Goal: Check status

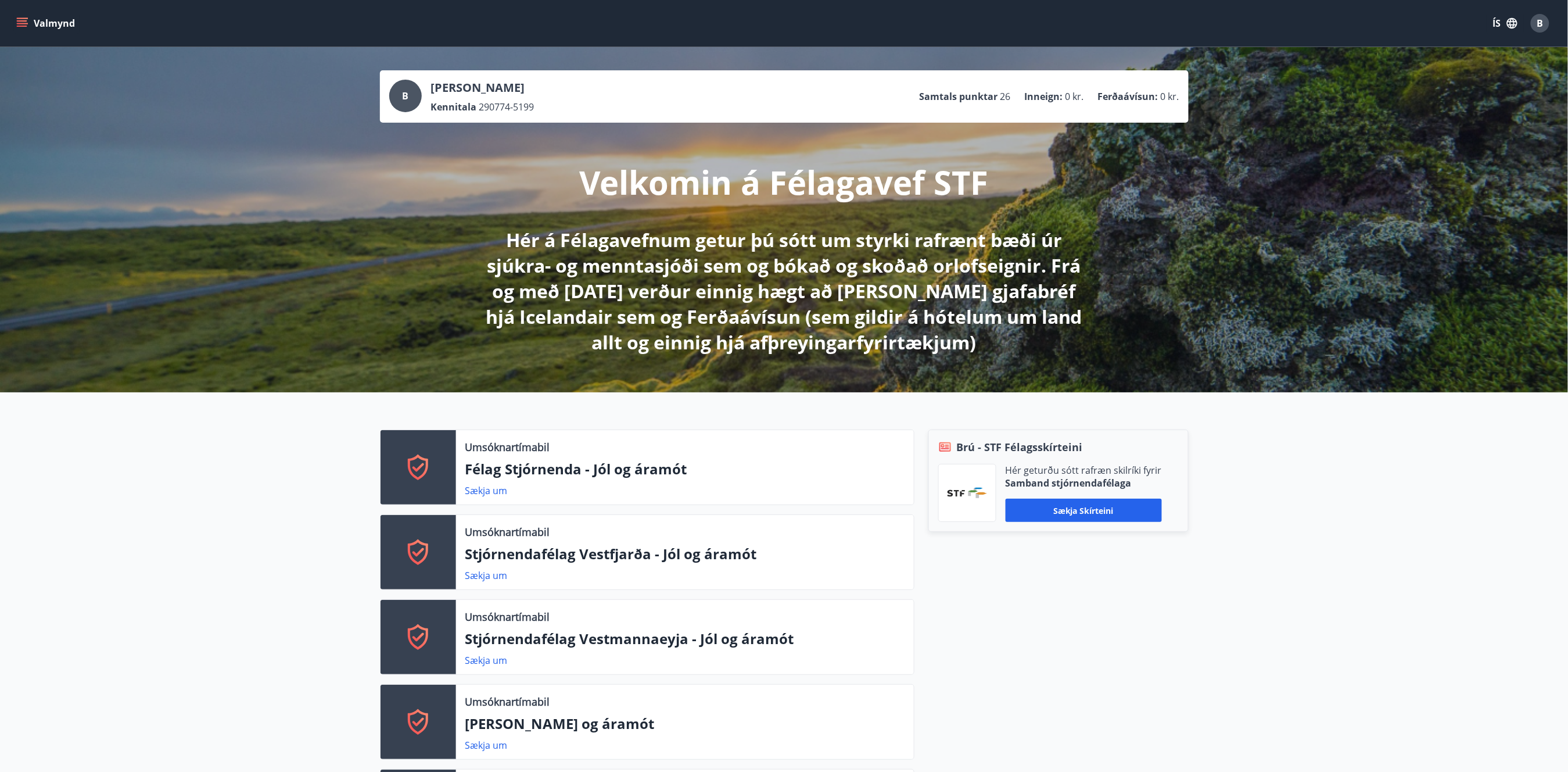
click at [28, 28] on button "Valmynd" at bounding box center [47, 23] width 66 height 21
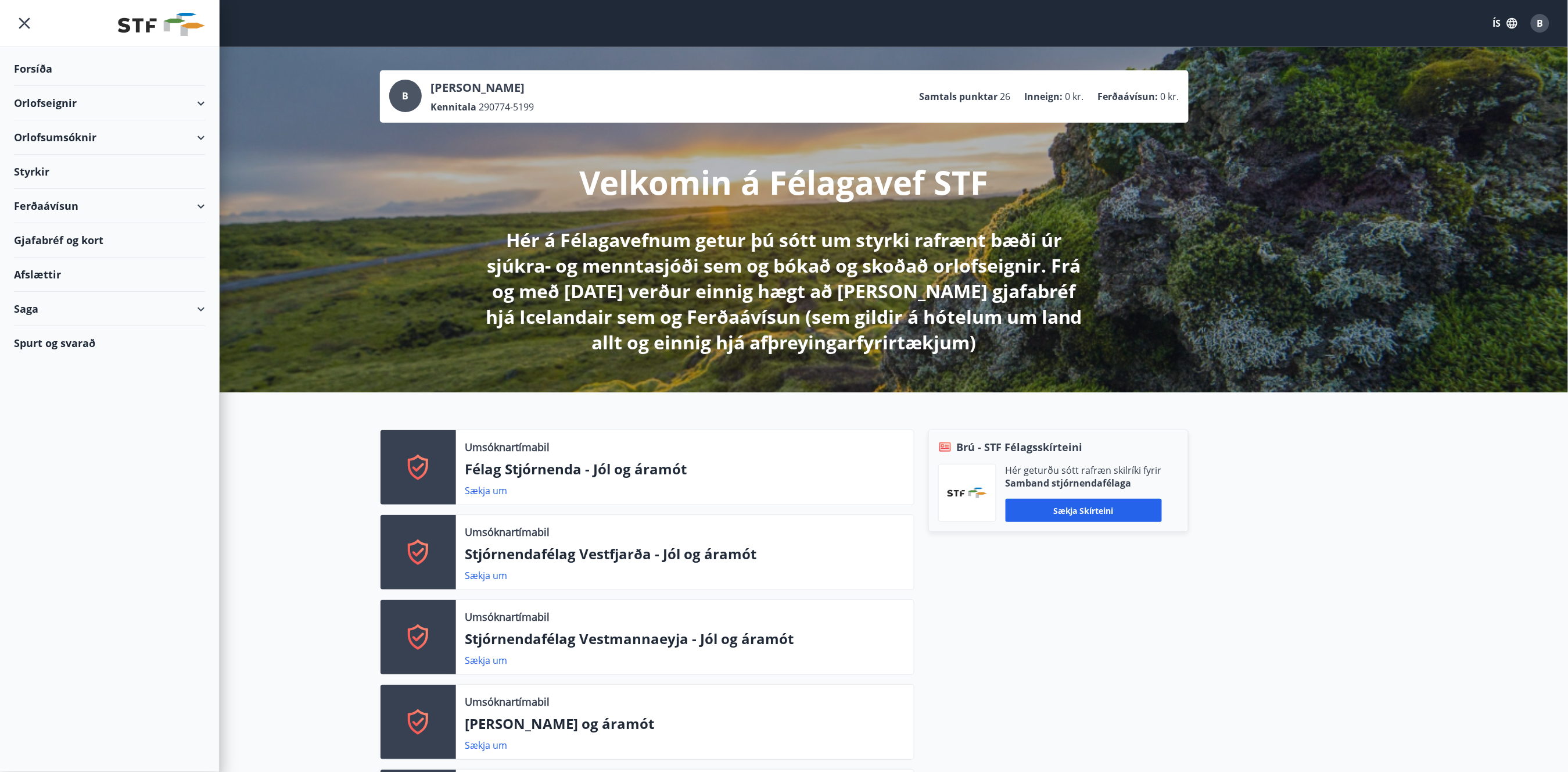
click at [43, 172] on div "Styrkir" at bounding box center [110, 172] width 191 height 34
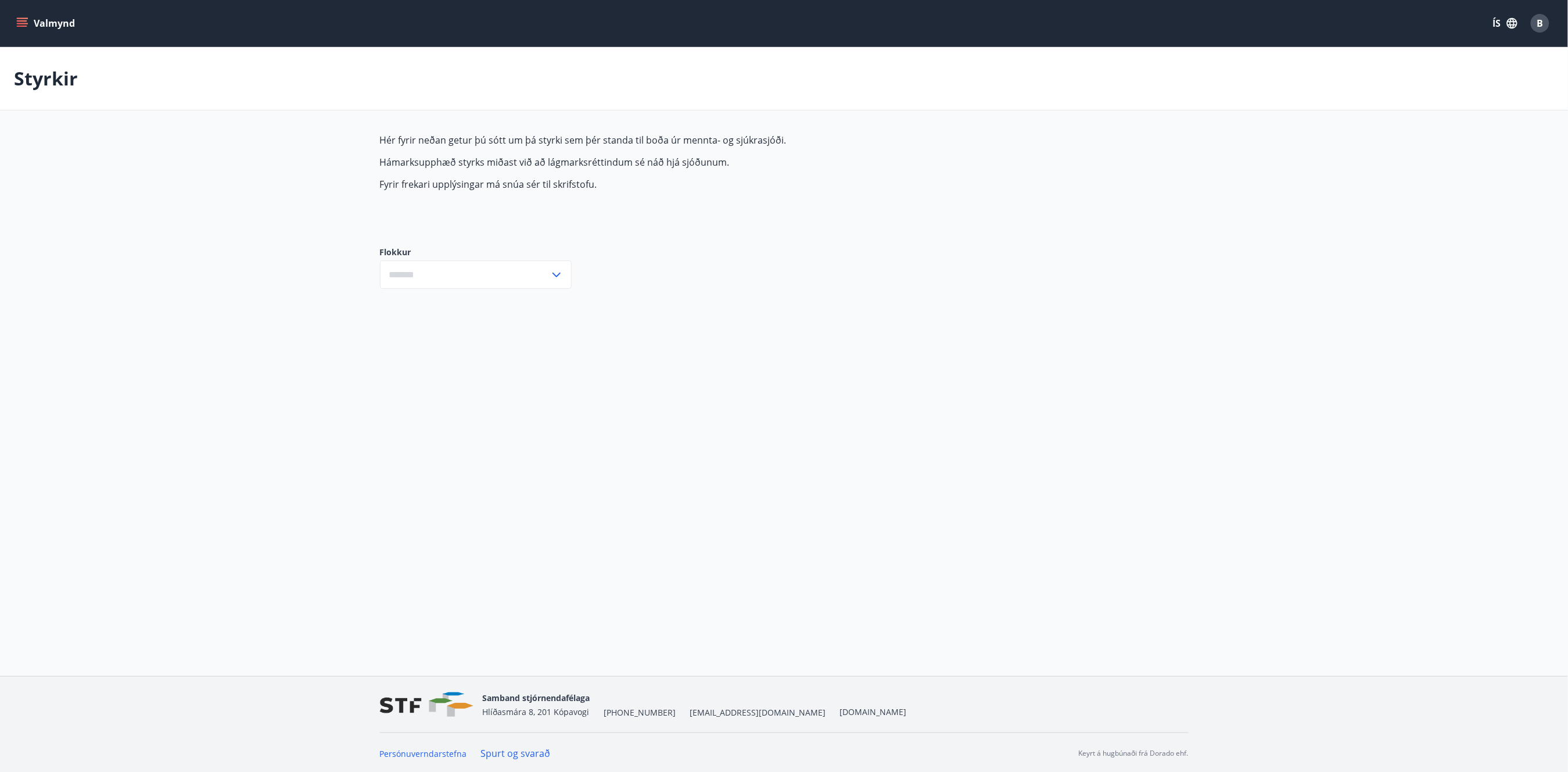
type input "***"
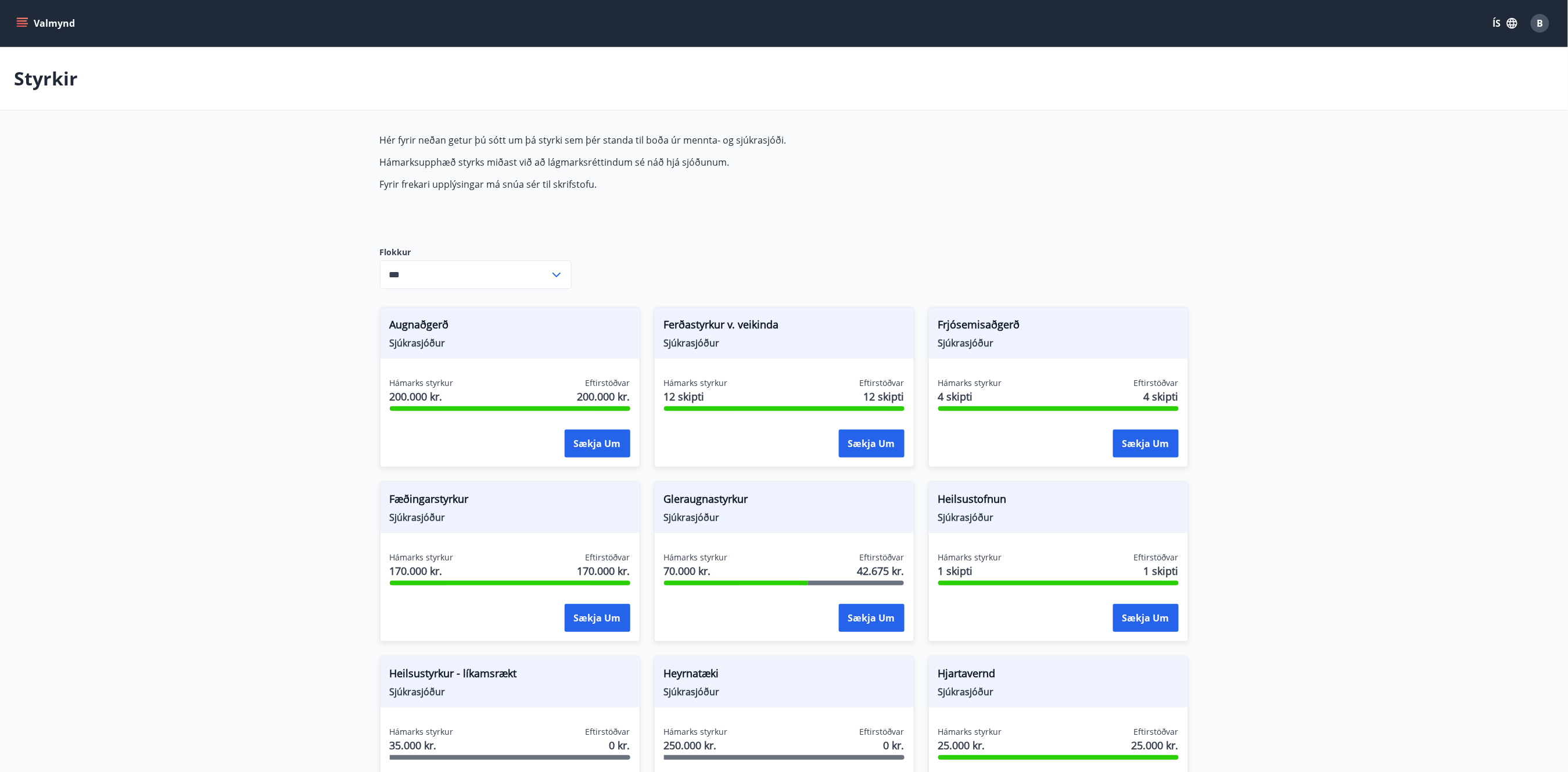
click at [21, 23] on icon "menu" at bounding box center [23, 23] width 13 height 1
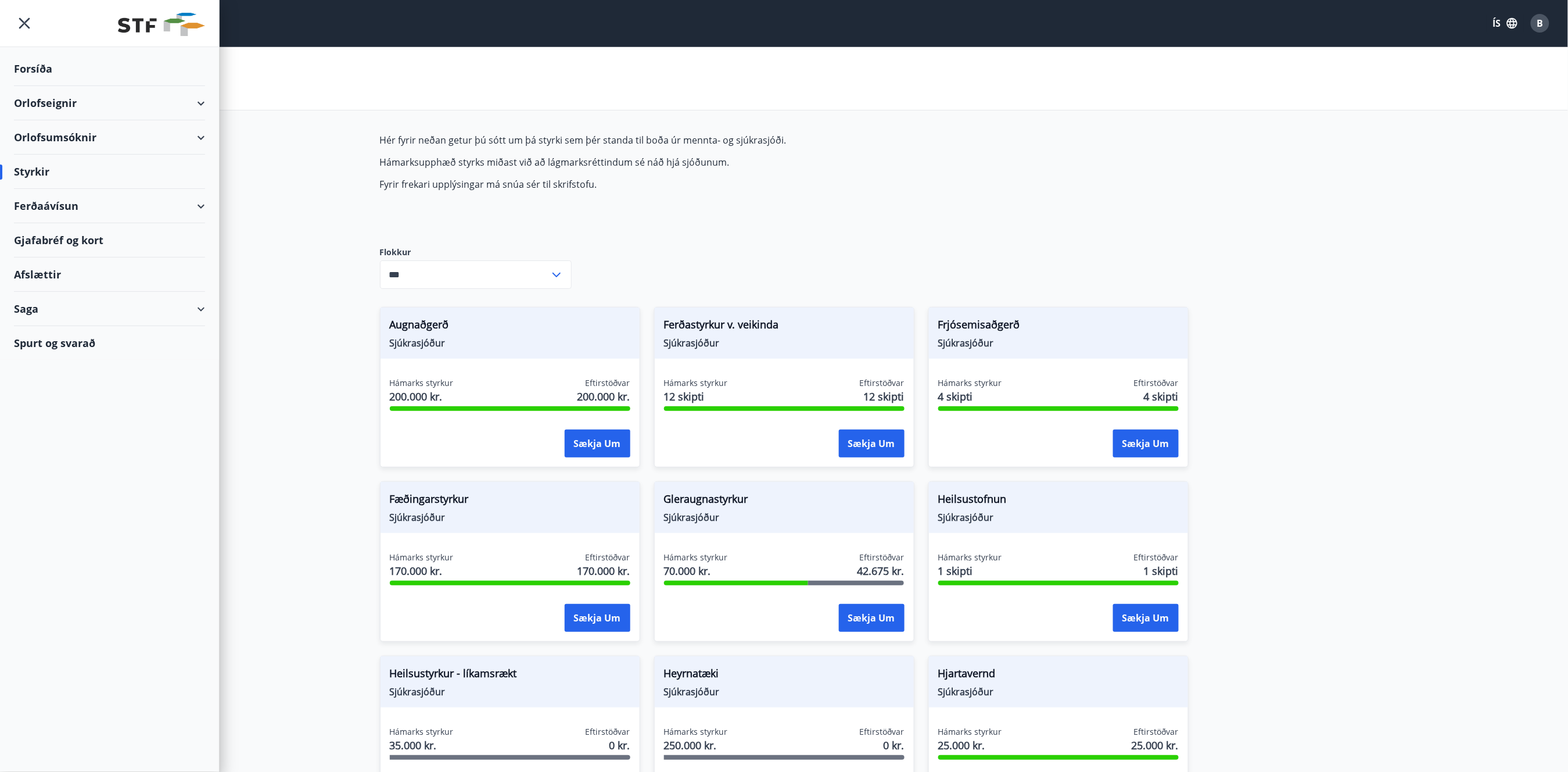
click at [77, 311] on div "Saga" at bounding box center [110, 309] width 191 height 34
click at [43, 457] on div "Styrkjasaga" at bounding box center [110, 460] width 173 height 25
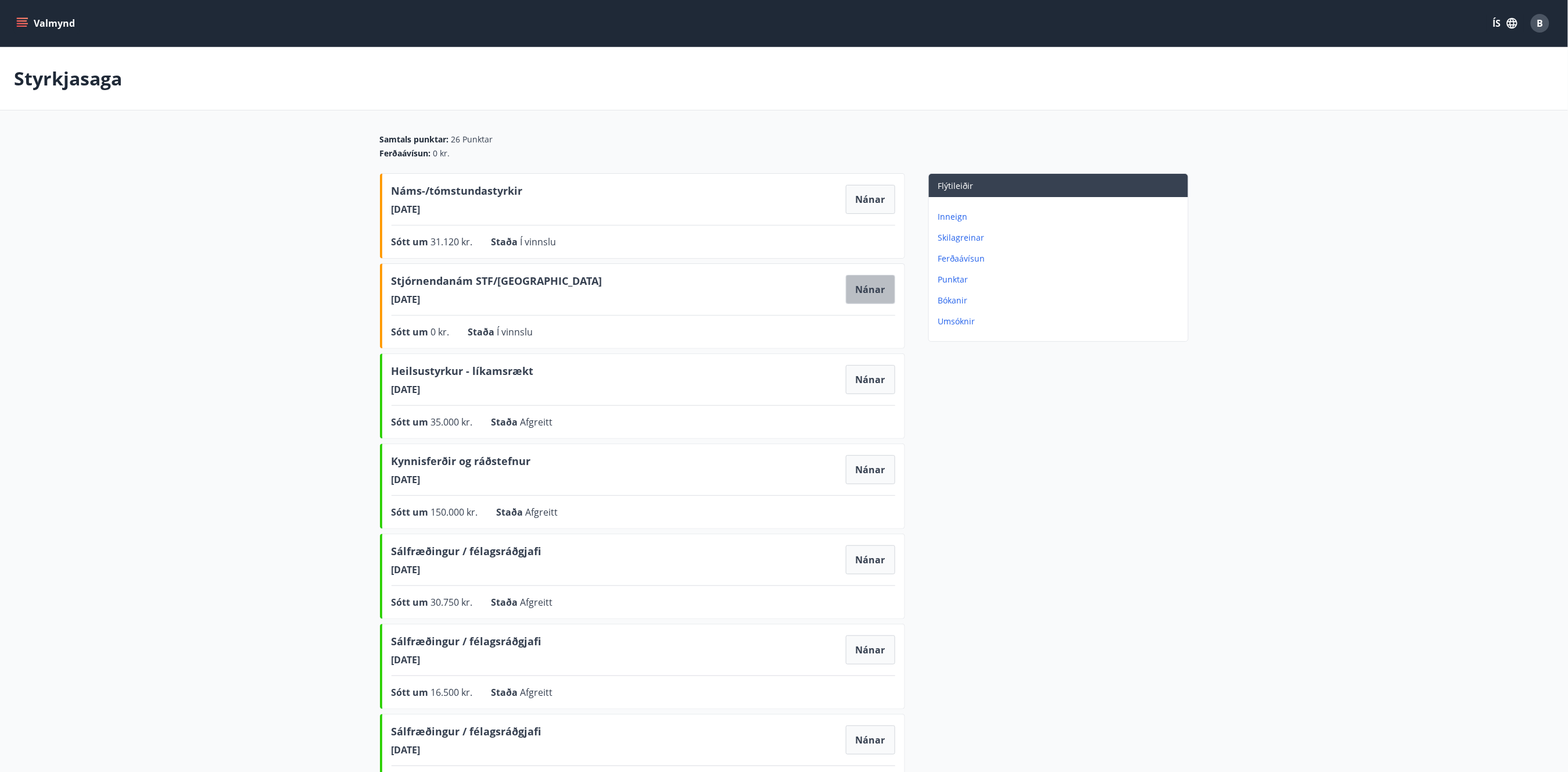
click at [871, 294] on button "Nánar" at bounding box center [871, 289] width 50 height 29
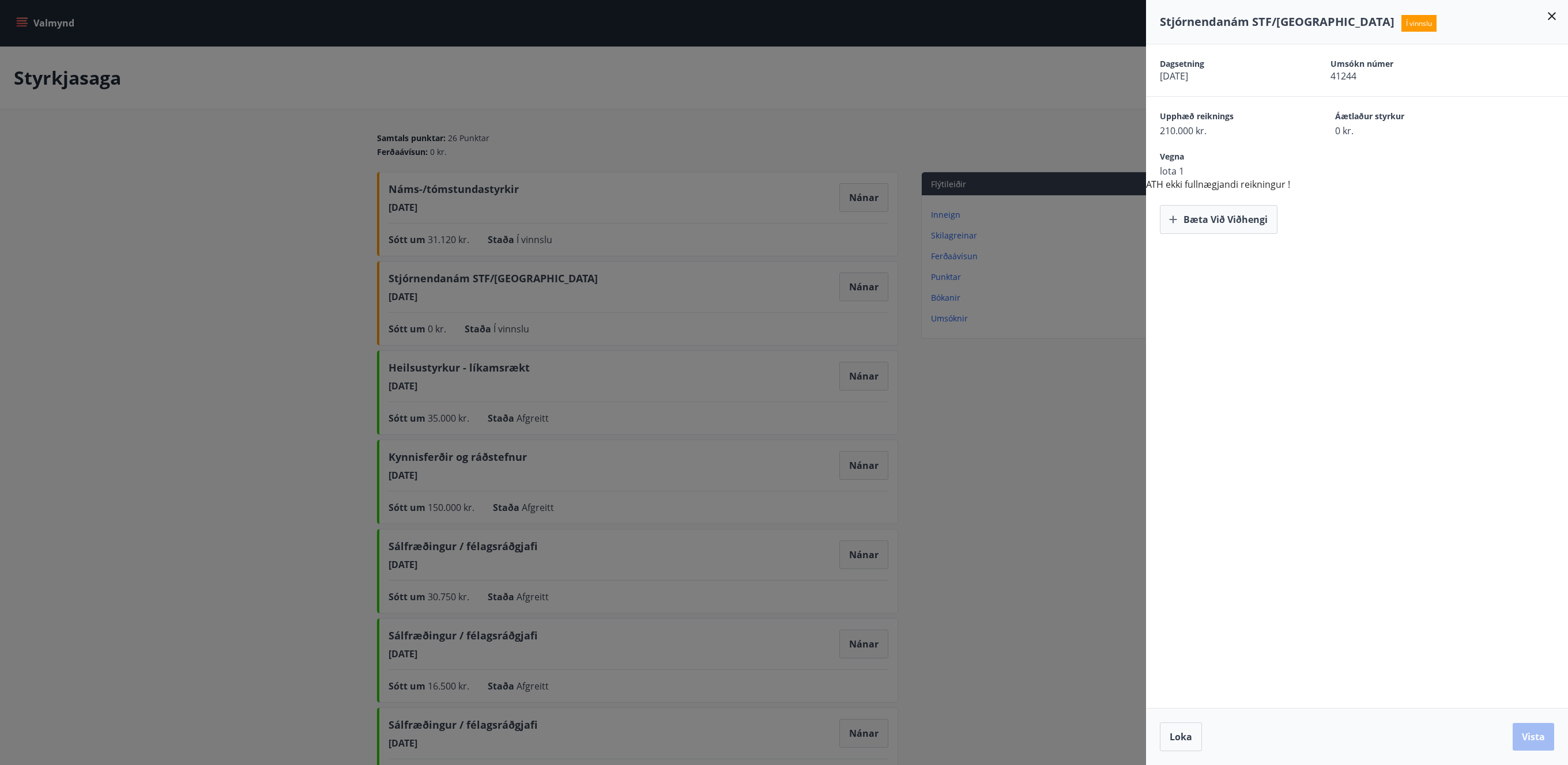
click at [1068, 496] on div at bounding box center [784, 382] width 1568 height 765
